Goal: Transaction & Acquisition: Book appointment/travel/reservation

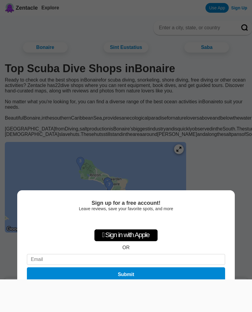
click at [9, 280] on div at bounding box center [126, 280] width 252 height 0
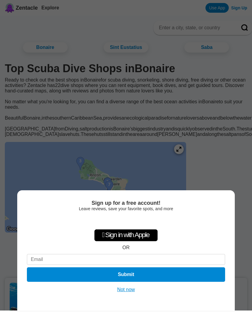
click at [131, 289] on button "Not now" at bounding box center [125, 290] width 21 height 6
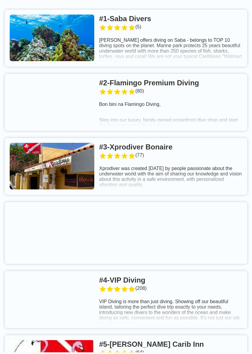
scroll to position [268, 0]
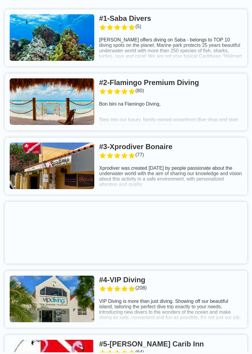
click at [186, 191] on link at bounding box center [126, 166] width 242 height 57
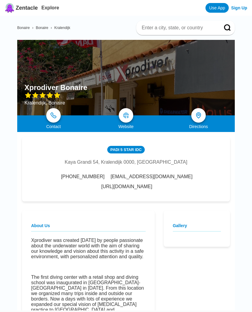
click at [203, 112] on link at bounding box center [198, 115] width 15 height 15
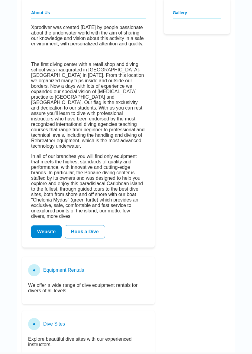
click at [88, 238] on link "Book a Dive" at bounding box center [85, 231] width 40 height 13
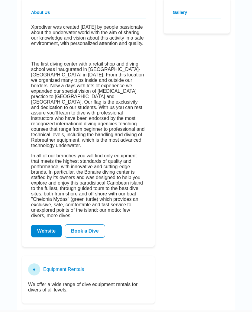
scroll to position [230, 0]
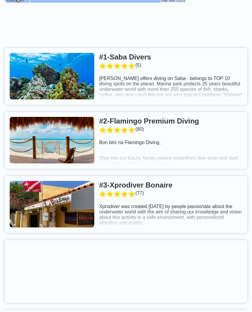
click at [190, 120] on link at bounding box center [126, 140] width 242 height 57
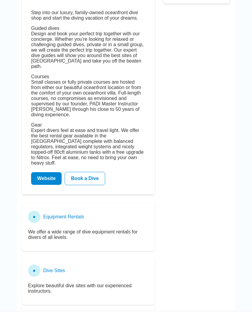
click at [45, 172] on link "Website" at bounding box center [46, 178] width 31 height 13
